Goal: Task Accomplishment & Management: Complete application form

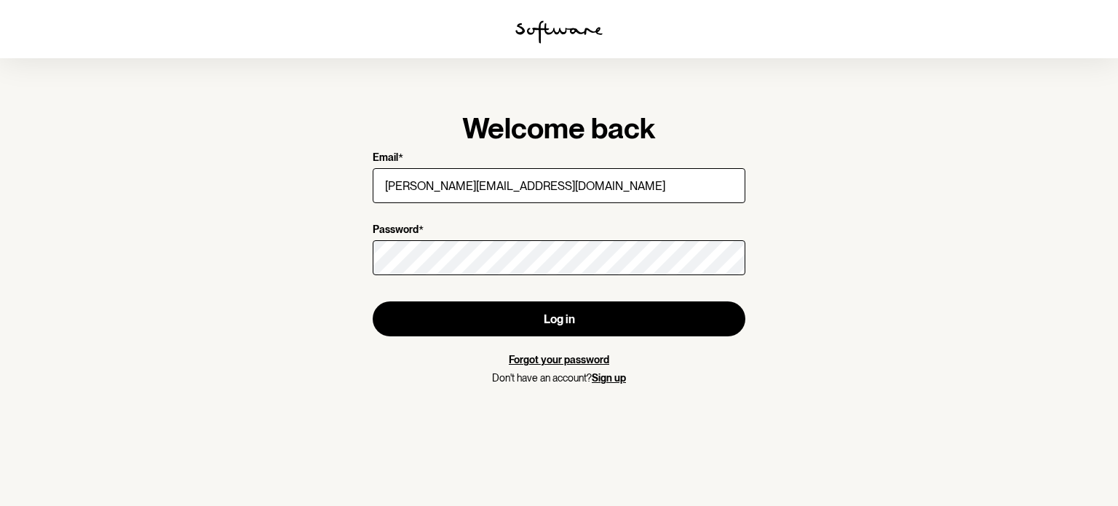
type input "emily.brook@outlook.com"
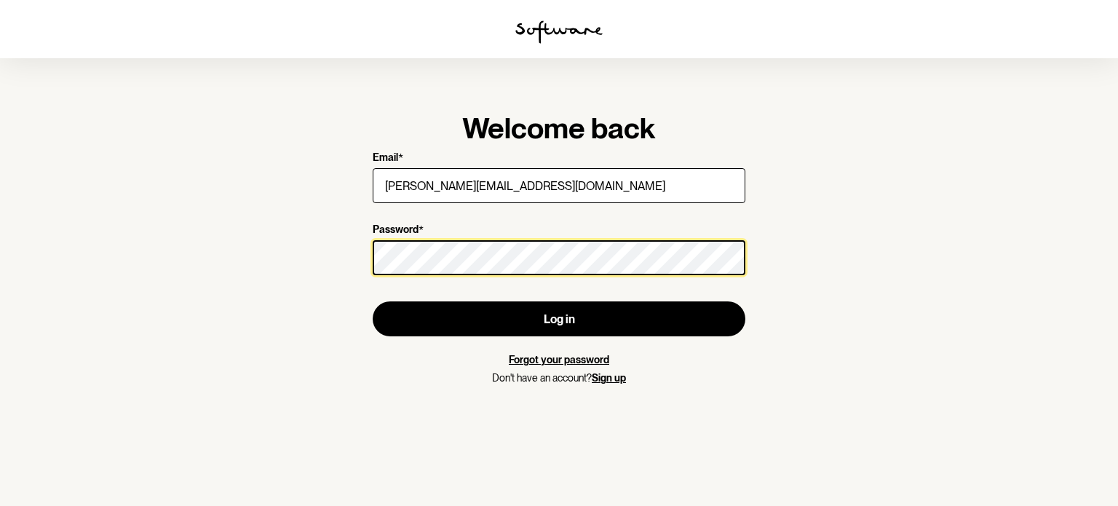
click at [373, 301] on button "Log in" at bounding box center [559, 318] width 373 height 35
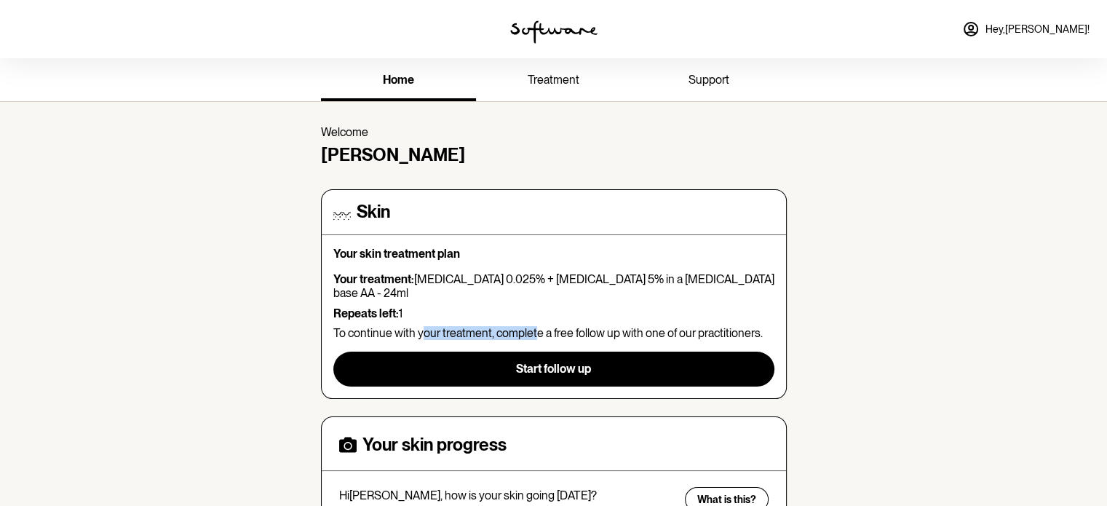
drag, startPoint x: 419, startPoint y: 315, endPoint x: 533, endPoint y: 314, distance: 113.5
click at [533, 326] on p "To continue with your treatment, complete a free follow up with one of our prac…" at bounding box center [553, 333] width 441 height 14
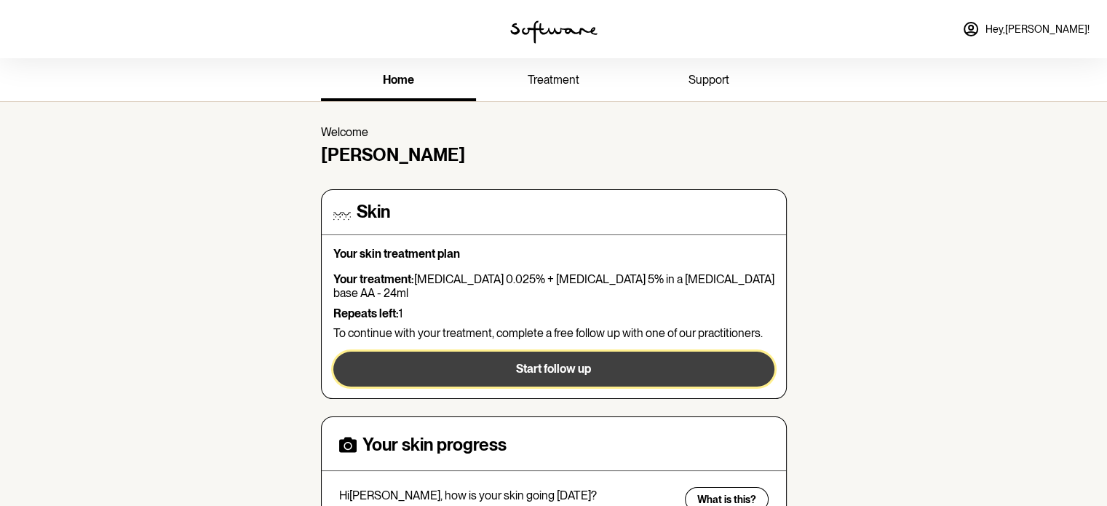
click at [546, 362] on span "Start follow up" at bounding box center [553, 369] width 75 height 14
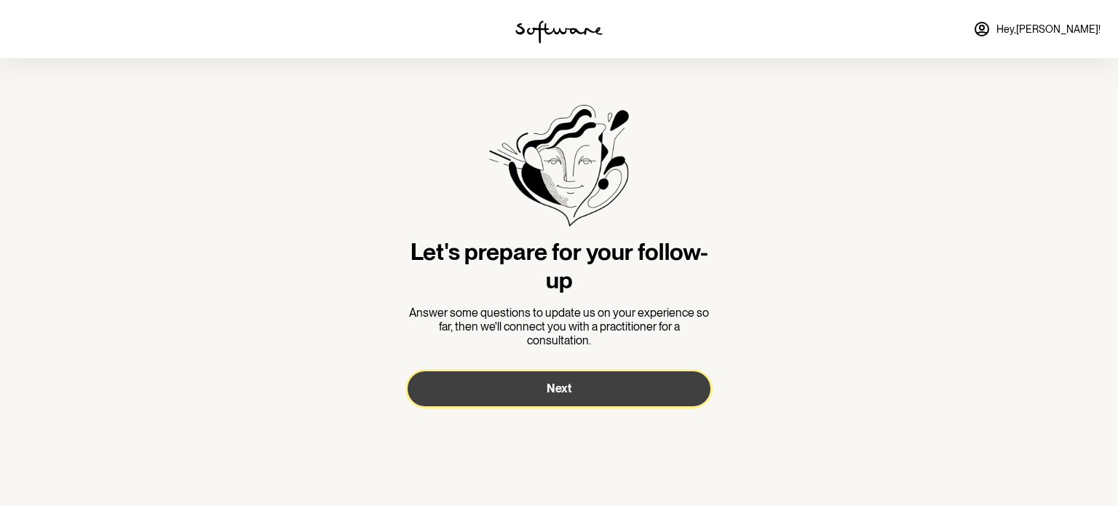
click at [541, 381] on button "Next" at bounding box center [559, 388] width 303 height 35
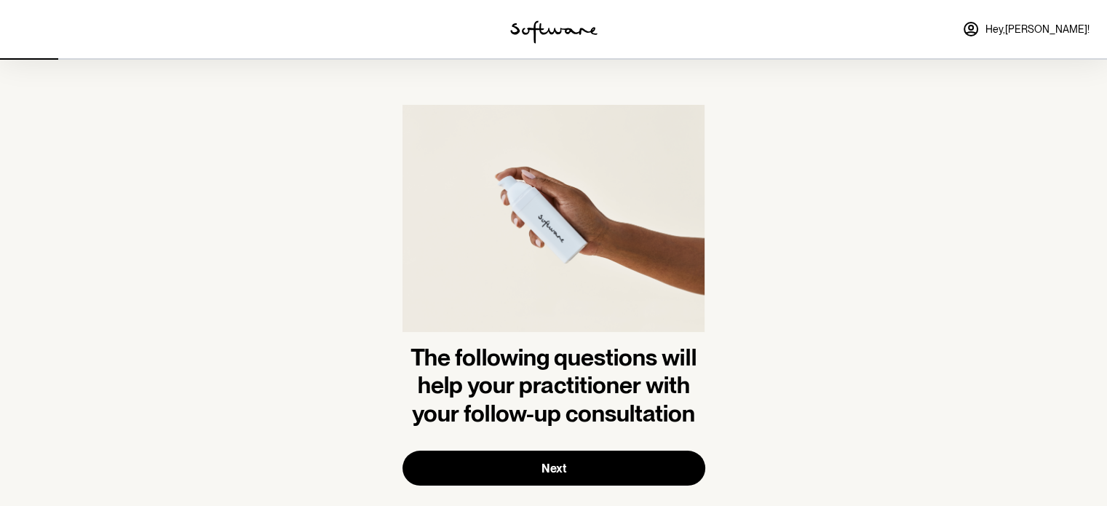
scroll to position [26, 0]
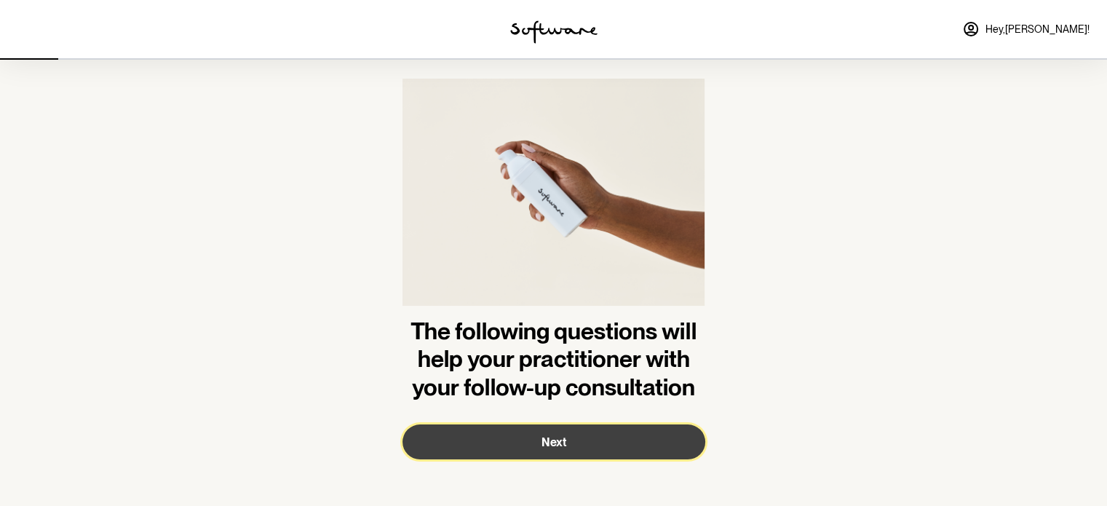
click at [629, 436] on button "Next" at bounding box center [553, 441] width 303 height 35
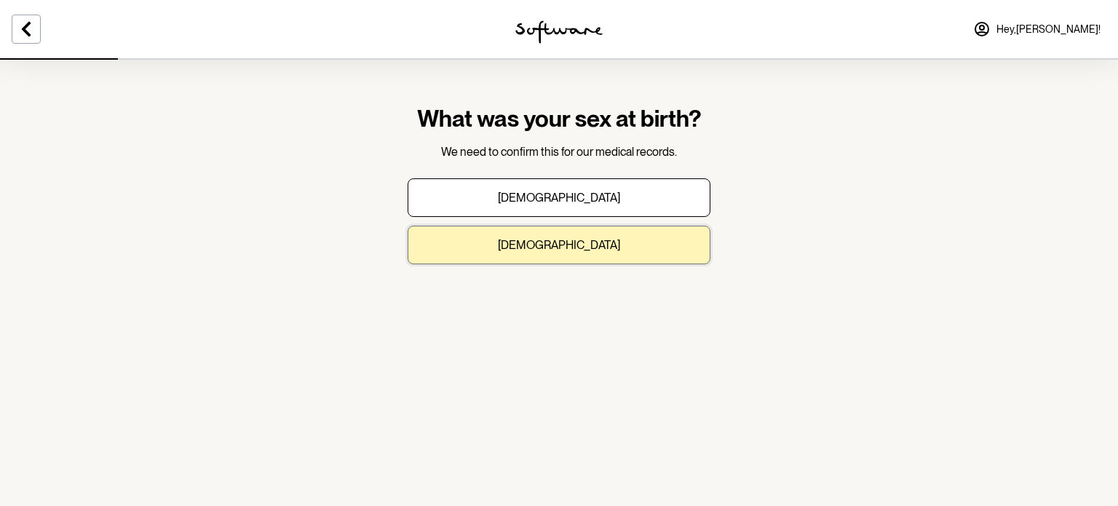
click at [544, 245] on p "Female" at bounding box center [559, 245] width 122 height 14
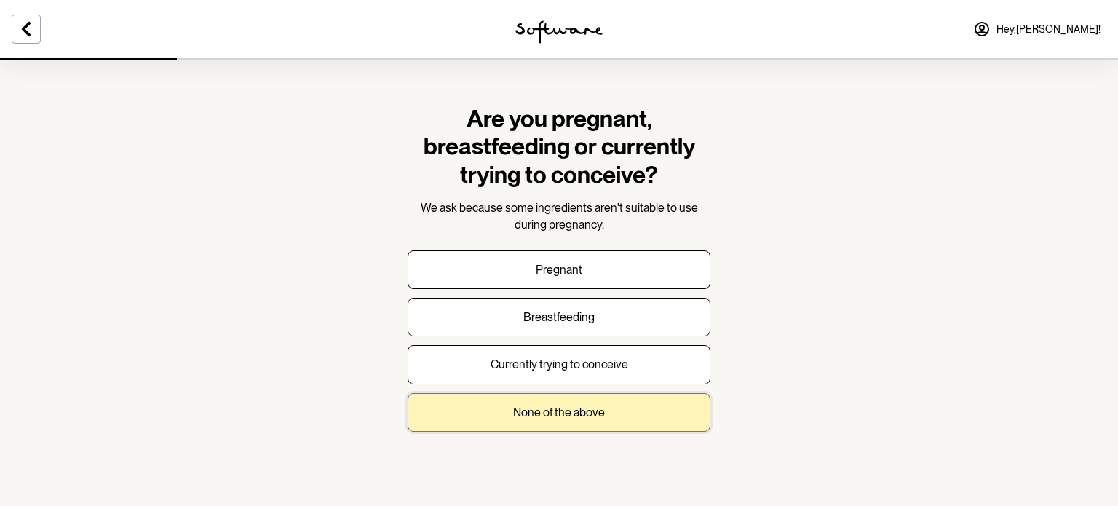
click at [568, 402] on button "None of the above" at bounding box center [559, 412] width 303 height 39
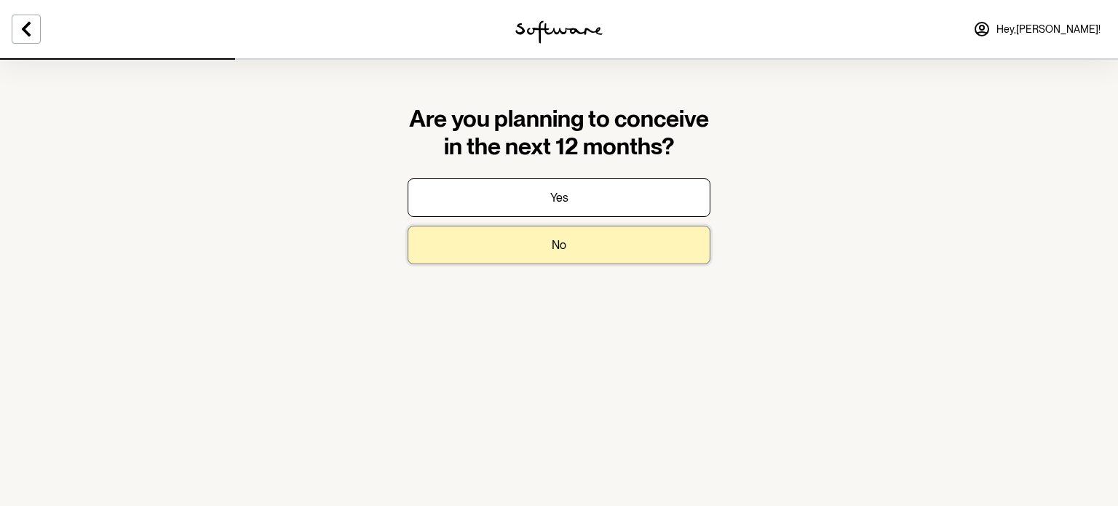
click at [638, 249] on button "No" at bounding box center [559, 245] width 303 height 39
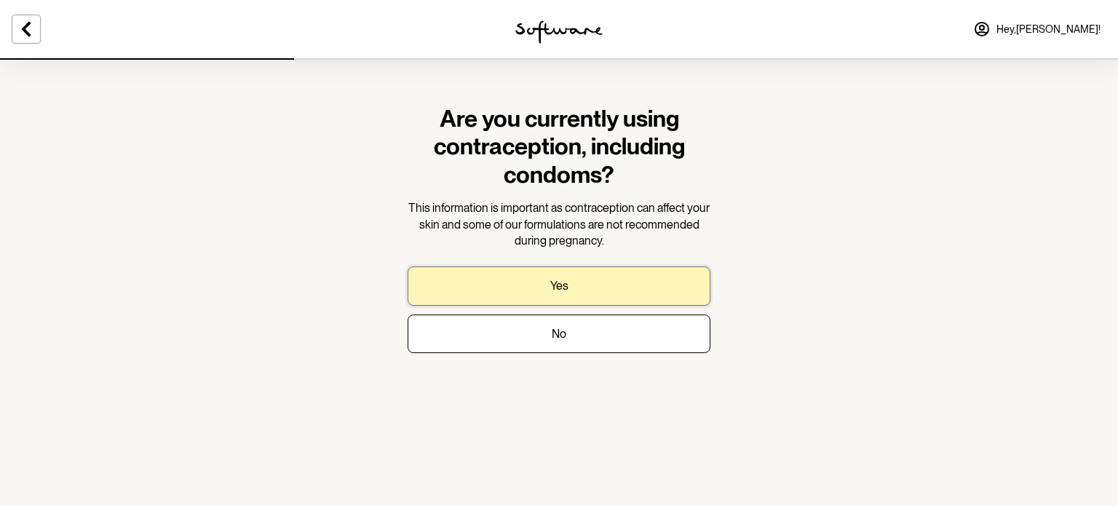
click at [623, 285] on button "Yes" at bounding box center [559, 285] width 303 height 39
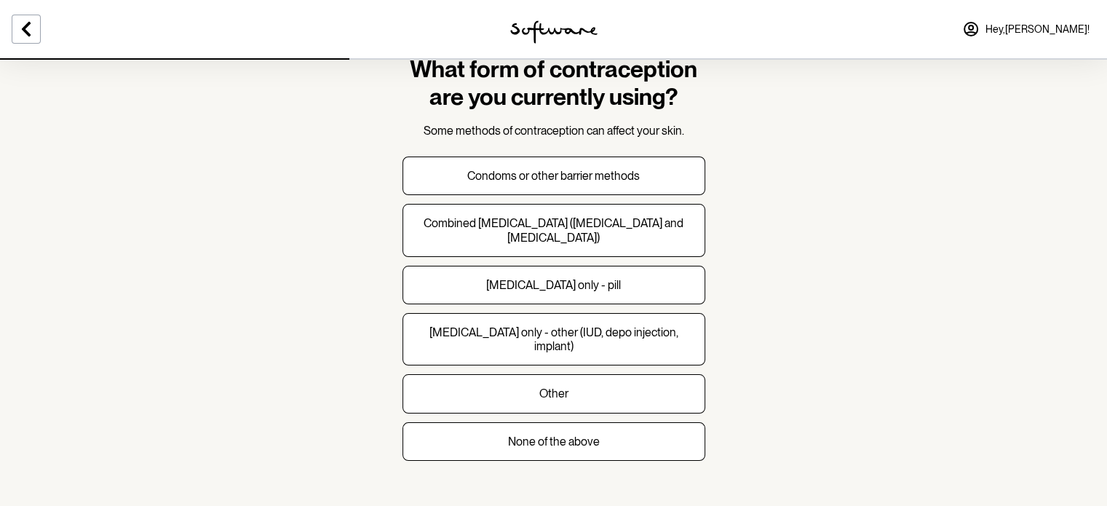
scroll to position [58, 0]
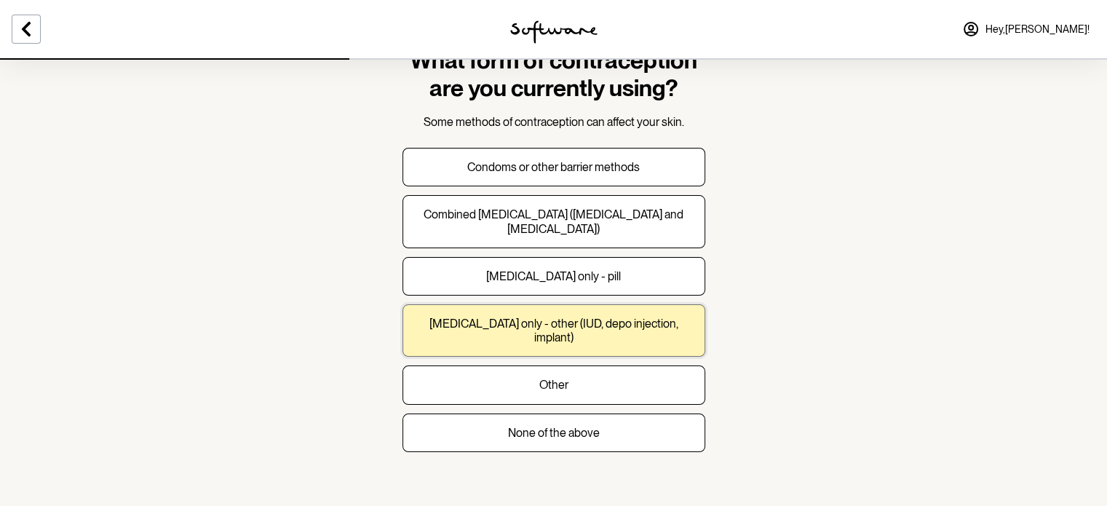
click at [682, 322] on p "Progesterone only - other (IUD, depo injection, implant)" at bounding box center [554, 331] width 278 height 28
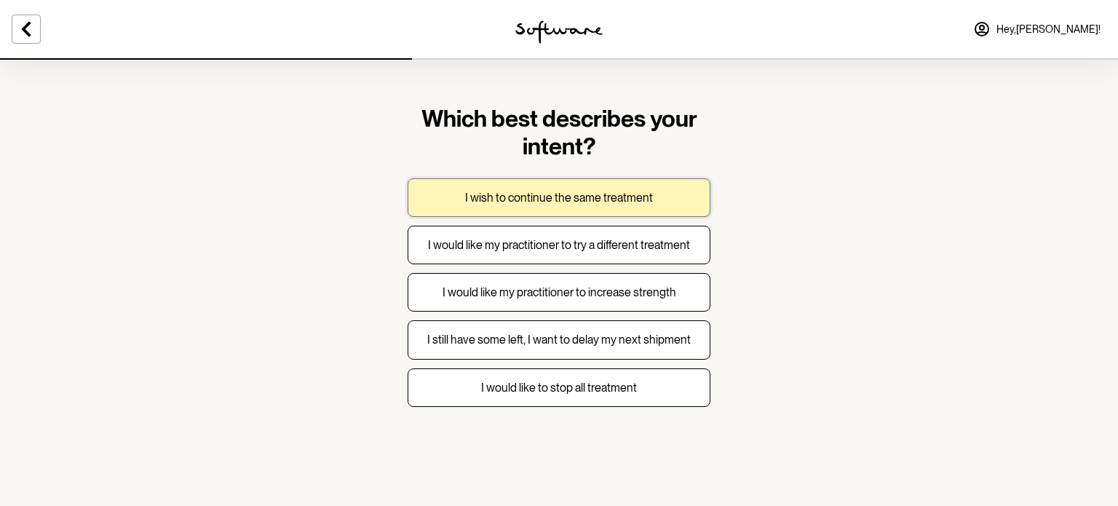
click at [655, 199] on button "I wish to continue the same treatment" at bounding box center [559, 197] width 303 height 39
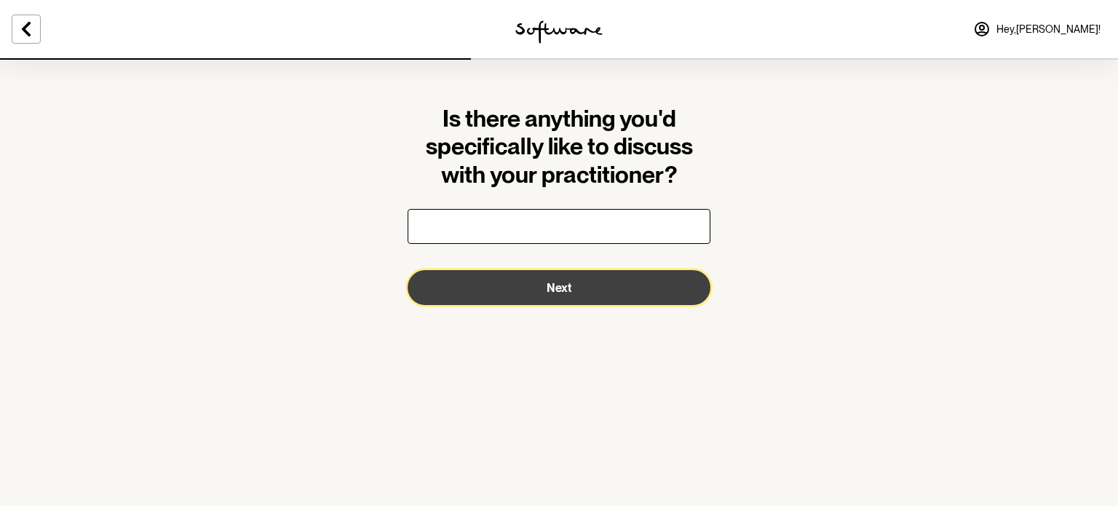
click at [556, 285] on span "Next" at bounding box center [559, 288] width 25 height 14
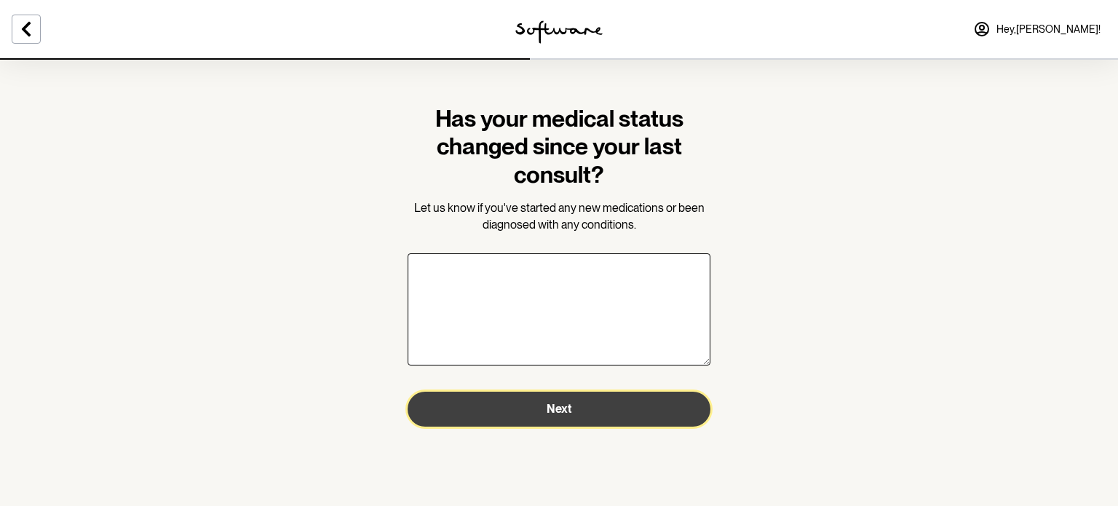
click at [609, 413] on button "Next" at bounding box center [559, 409] width 303 height 35
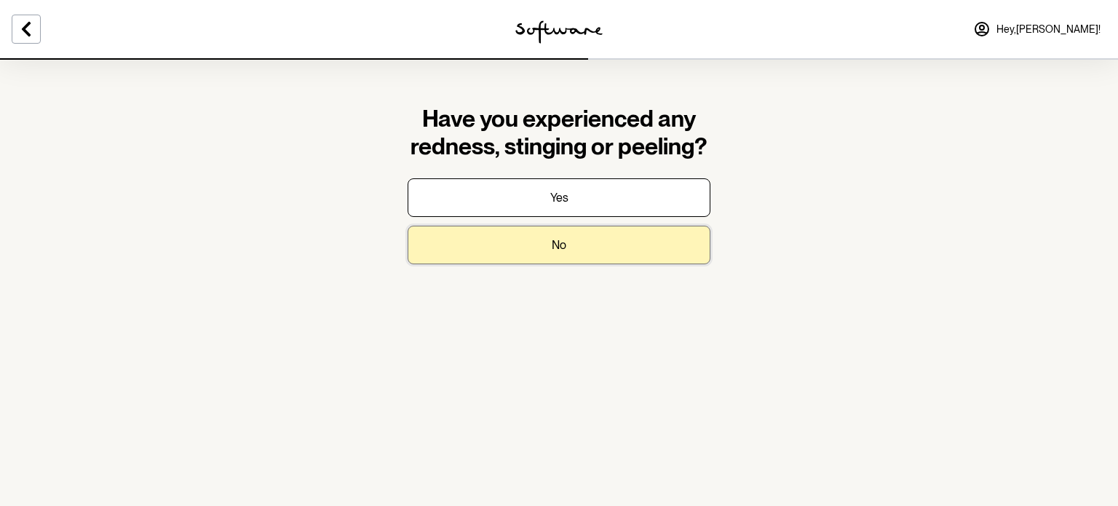
click at [602, 250] on button "No" at bounding box center [559, 245] width 303 height 39
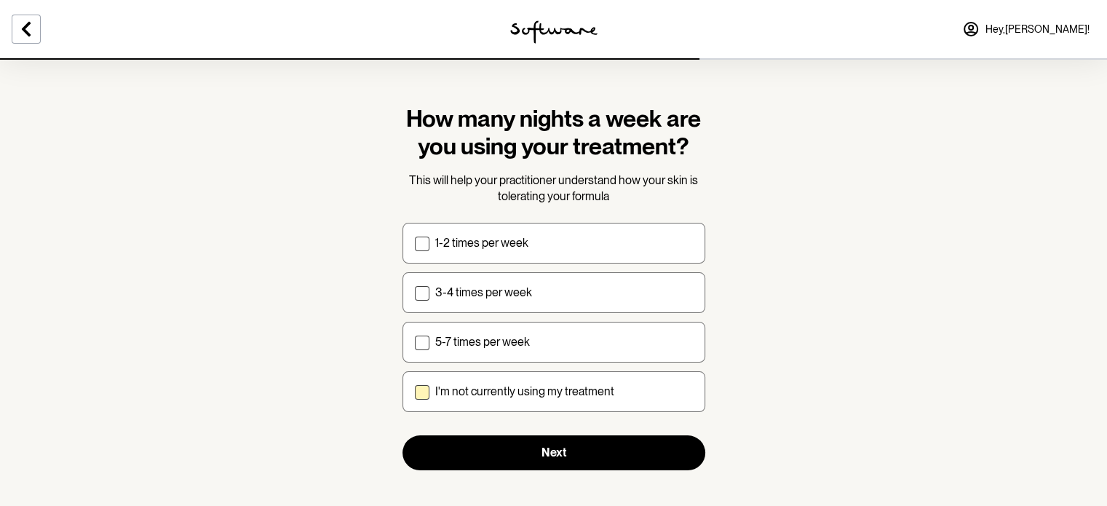
click at [429, 389] on label "I'm not currently using my treatment" at bounding box center [553, 391] width 303 height 41
click at [415, 391] on input "I'm not currently using my treatment" at bounding box center [414, 391] width 1 height 1
checkbox input "true"
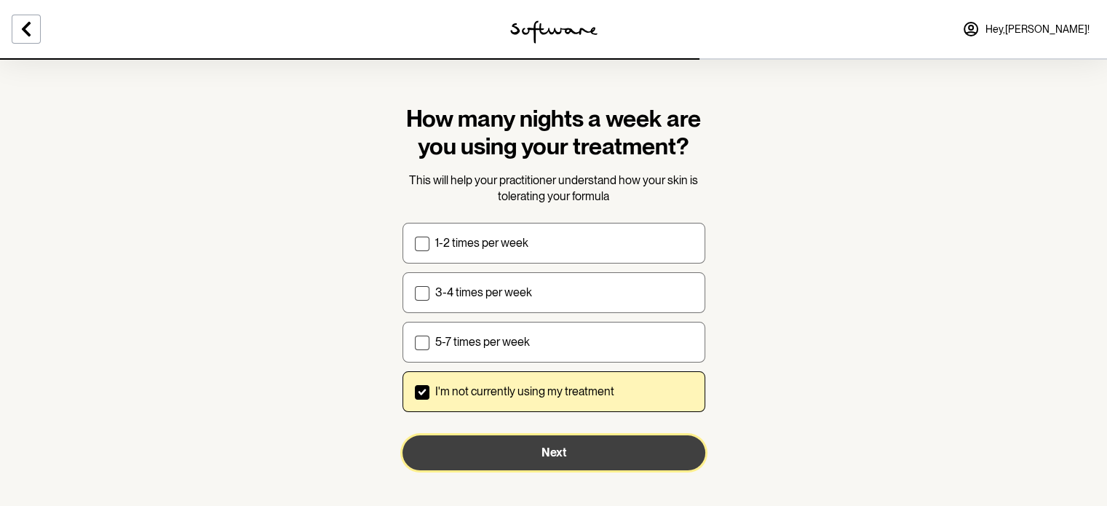
click at [485, 446] on button "Next" at bounding box center [553, 452] width 303 height 35
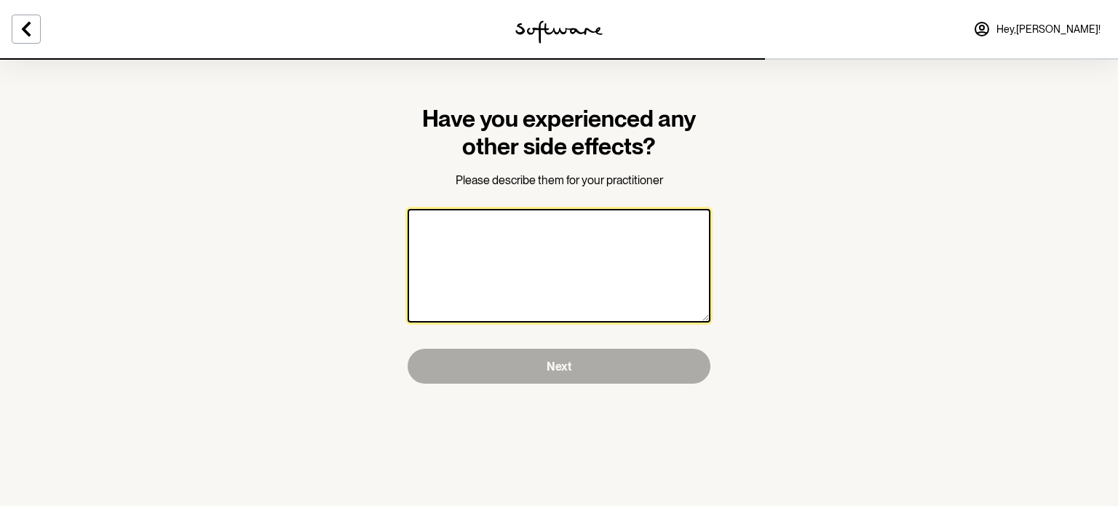
click at [503, 271] on textarea at bounding box center [559, 266] width 303 height 114
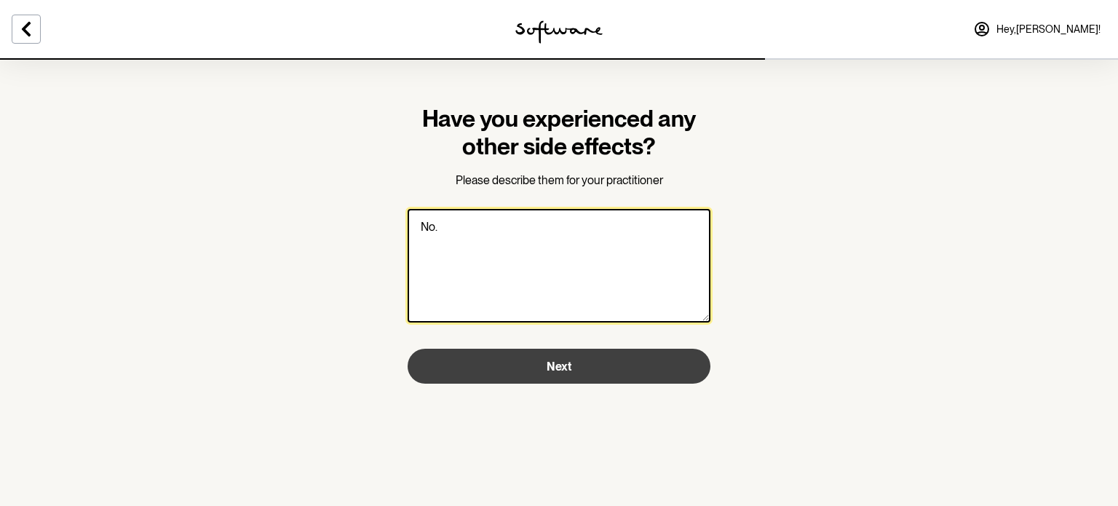
type textarea "No."
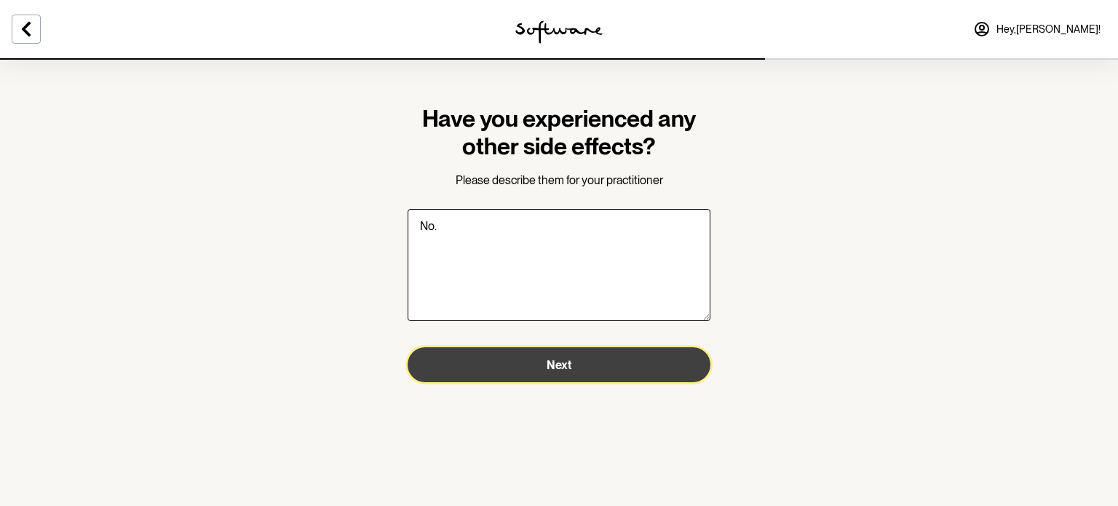
click at [525, 359] on button "Next" at bounding box center [559, 364] width 303 height 35
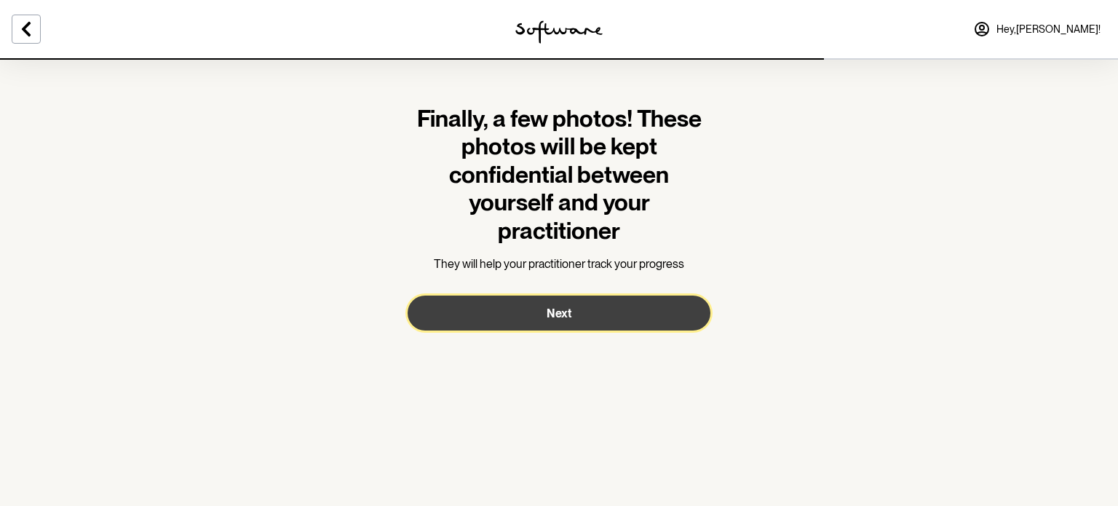
click at [656, 318] on button "Next" at bounding box center [559, 312] width 303 height 35
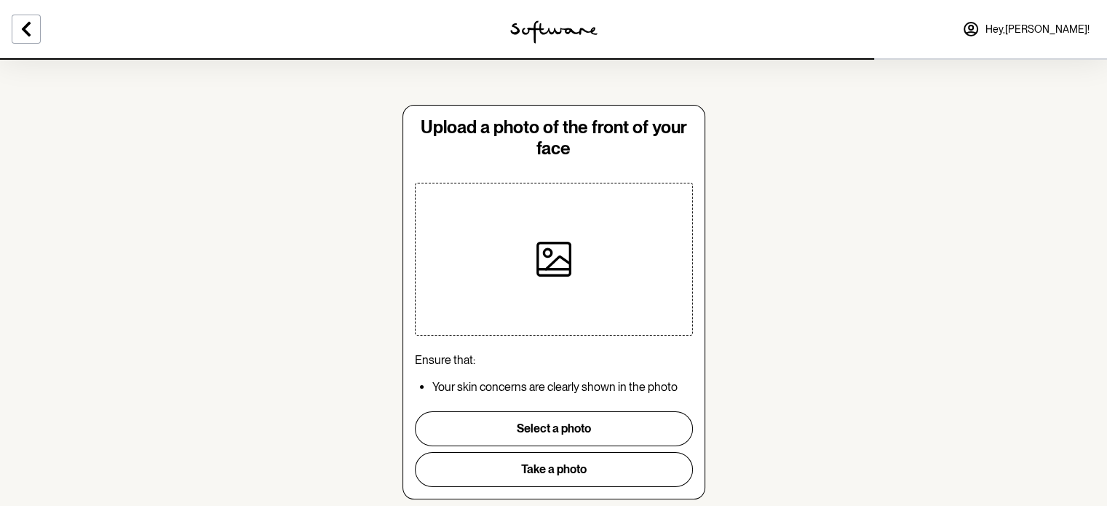
scroll to position [39, 0]
